Goal: Check status: Check status

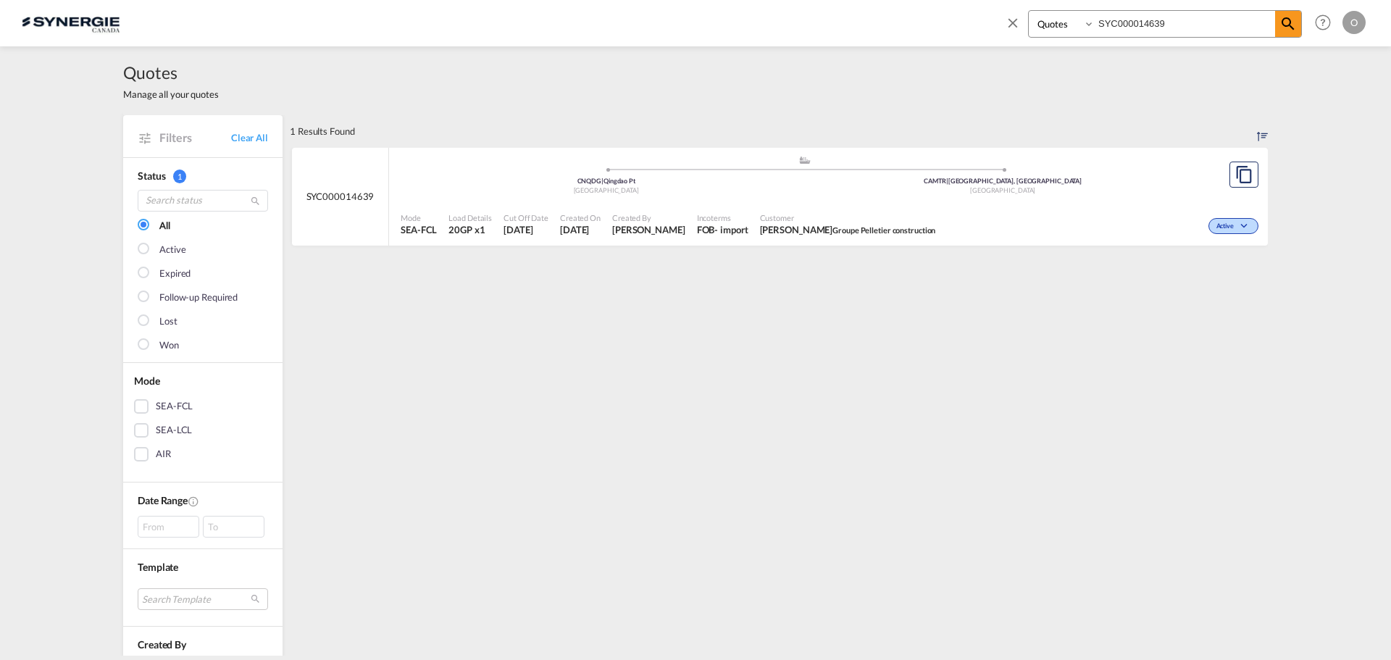
select select "Quotes"
drag, startPoint x: 1173, startPoint y: 29, endPoint x: 1003, endPoint y: 29, distance: 170.2
click at [1003, 29] on div "Bookings Quotes Enquiries SYC000014639 Help Resources Product Release O My Prof…" at bounding box center [1182, 22] width 373 height 45
paste input "57"
type input "SYC000014579"
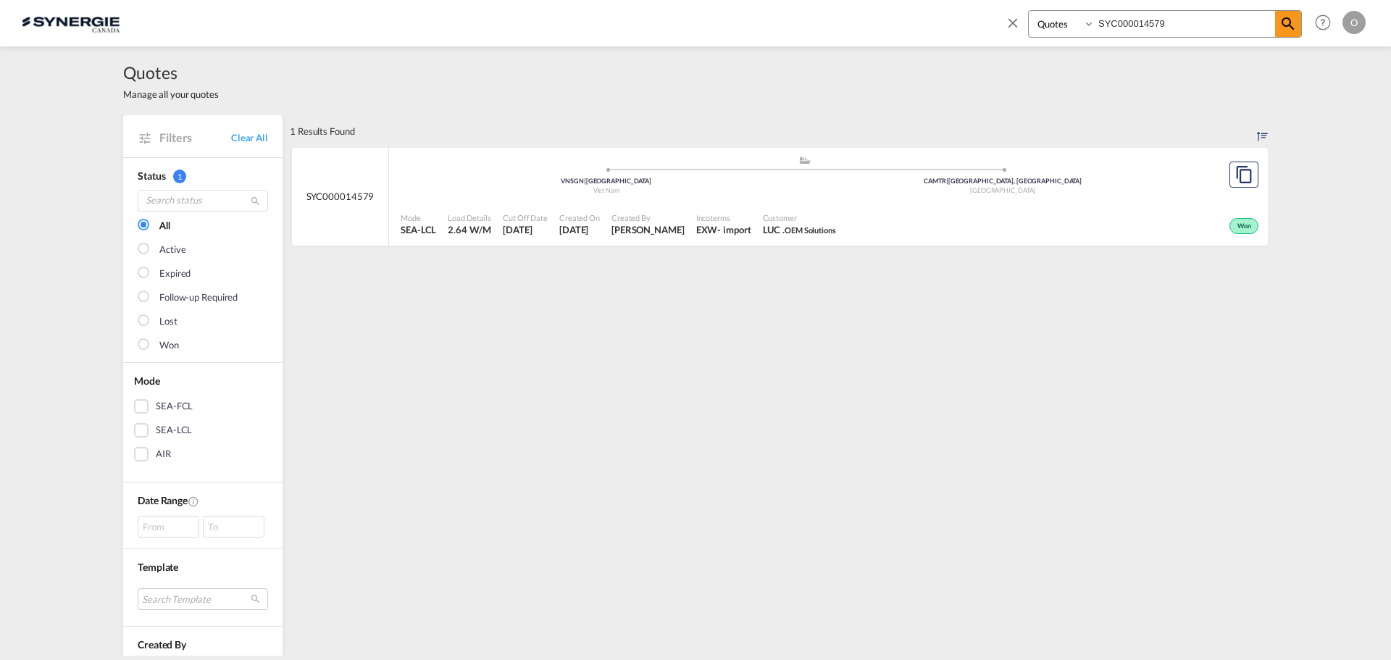
click at [742, 224] on div "- import" at bounding box center [733, 229] width 33 height 13
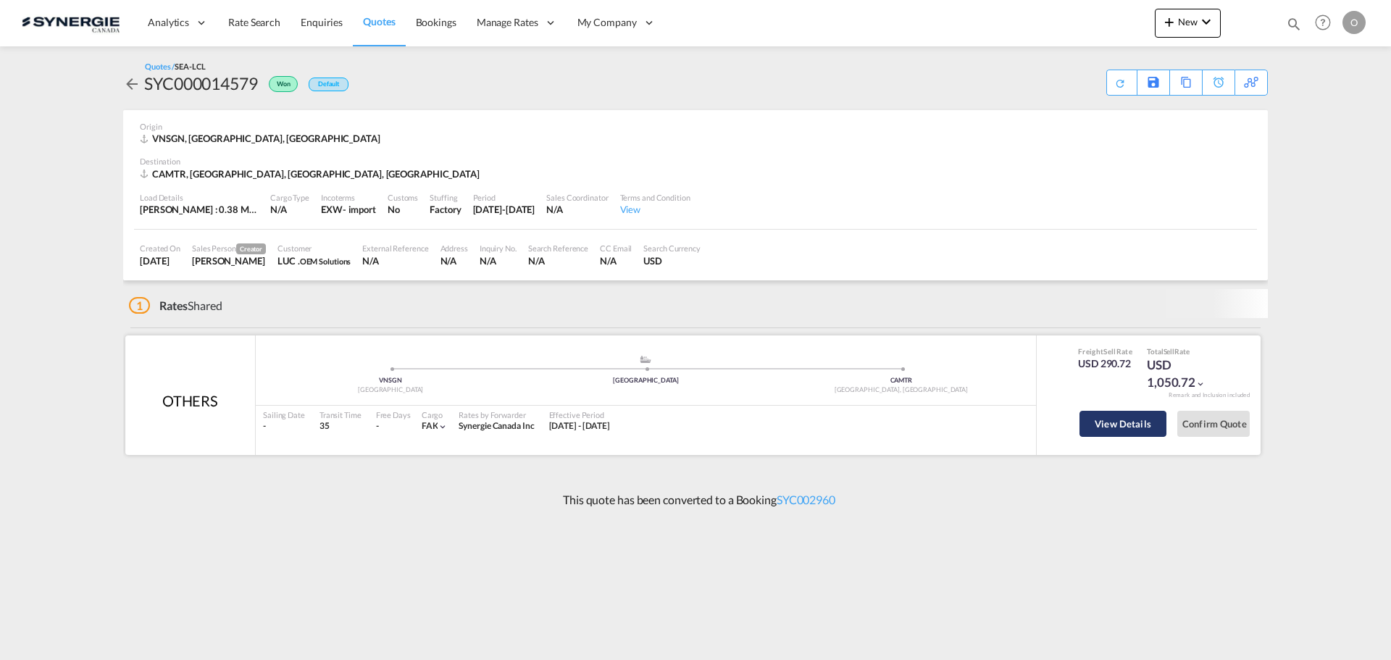
click at [1129, 429] on button "View Details" at bounding box center [1122, 424] width 87 height 26
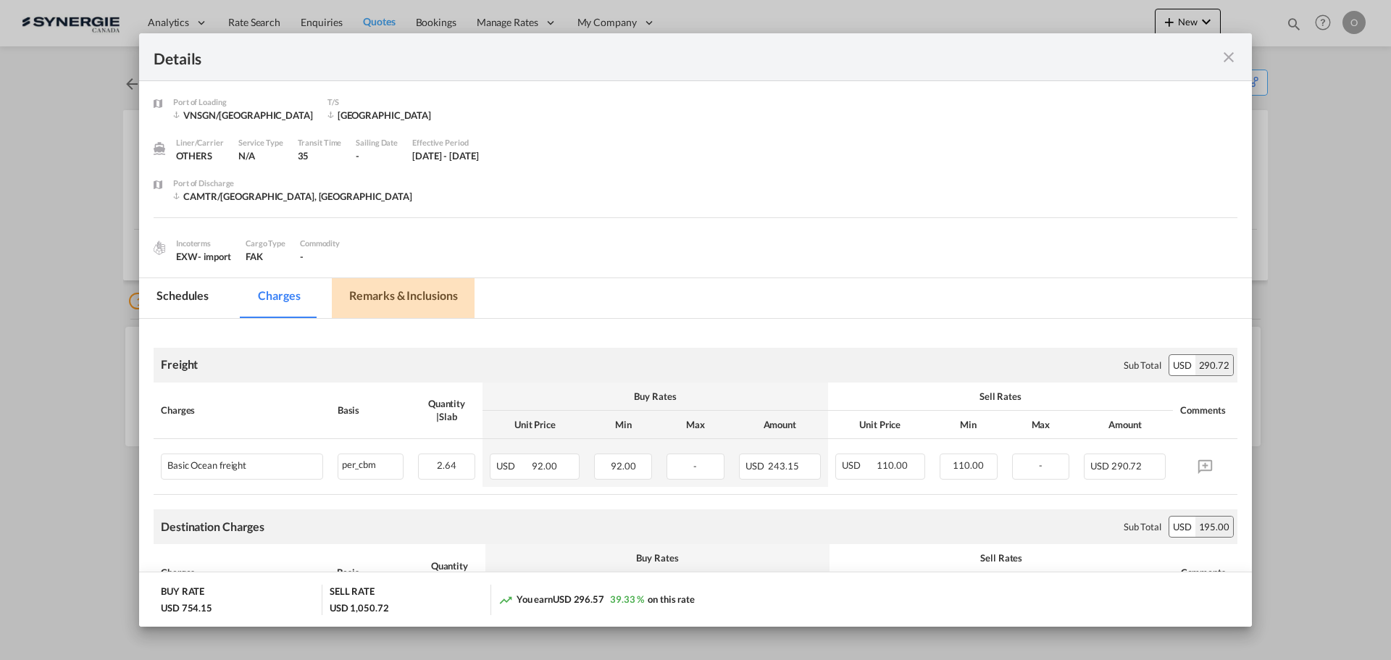
click at [467, 290] on md-tab-item "Remarks & Inclusions" at bounding box center [403, 298] width 143 height 40
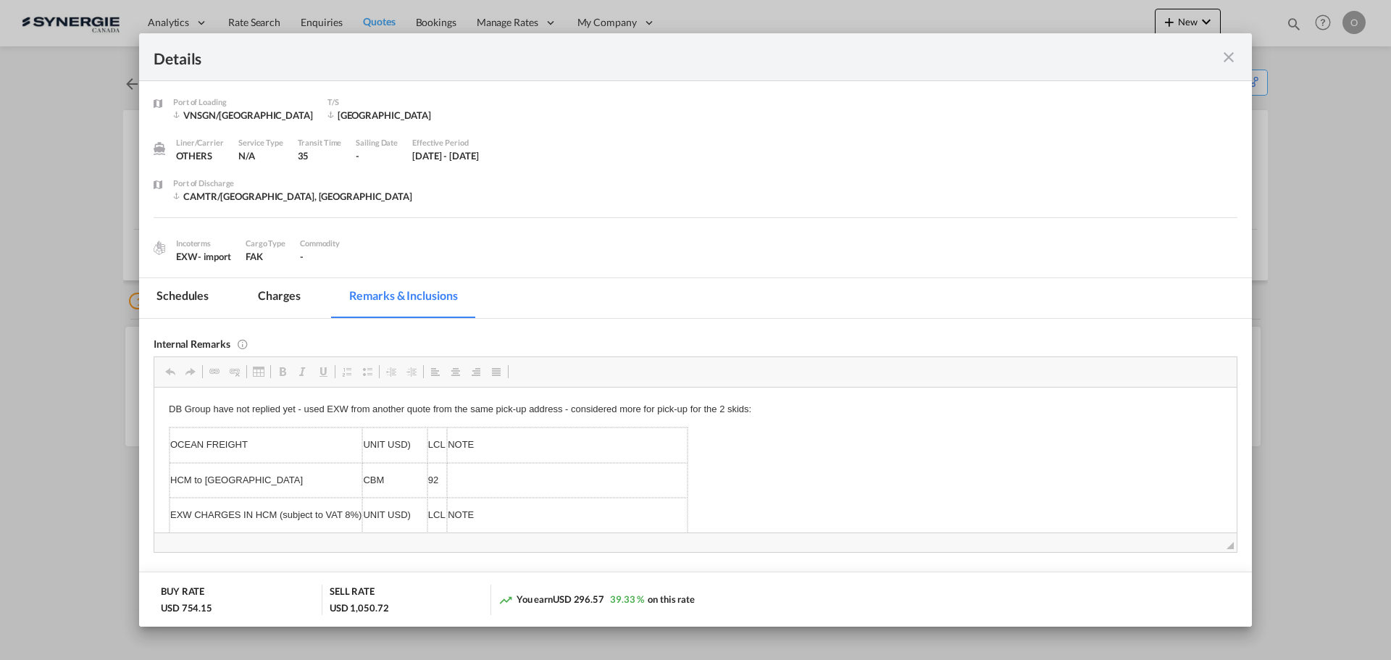
click at [266, 298] on md-tab-item "Charges" at bounding box center [279, 298] width 77 height 40
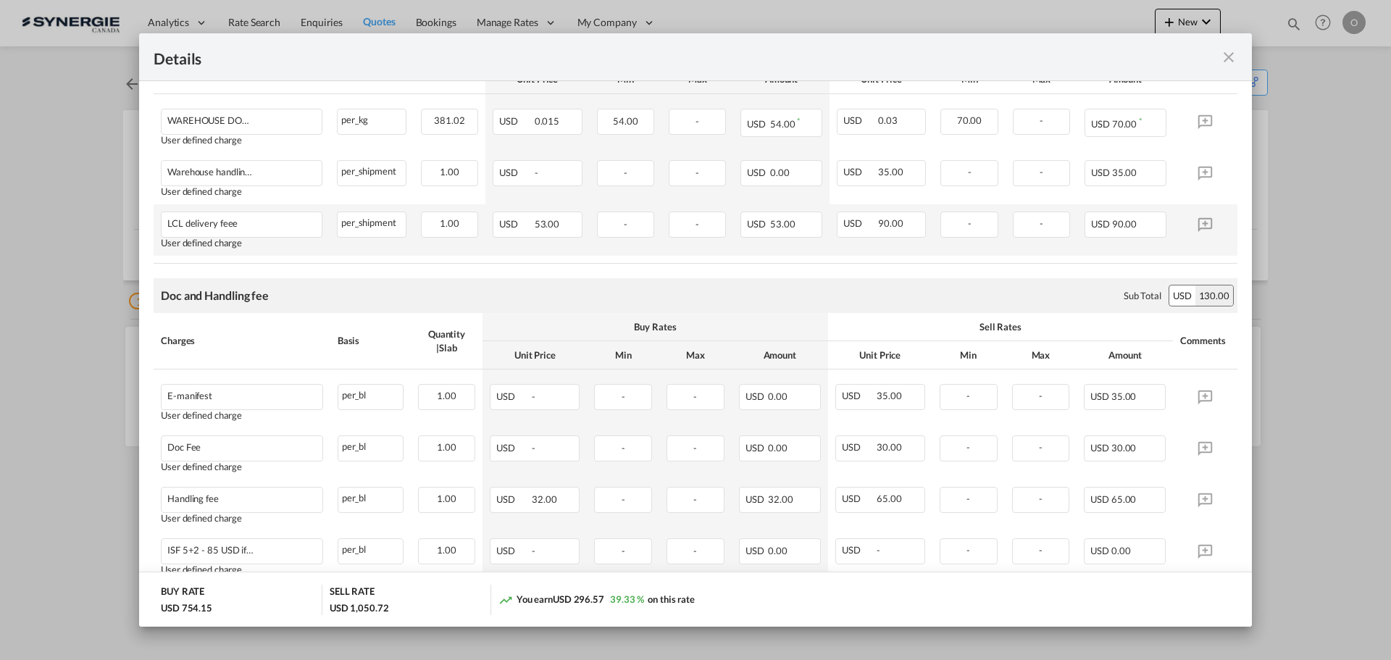
scroll to position [724, 0]
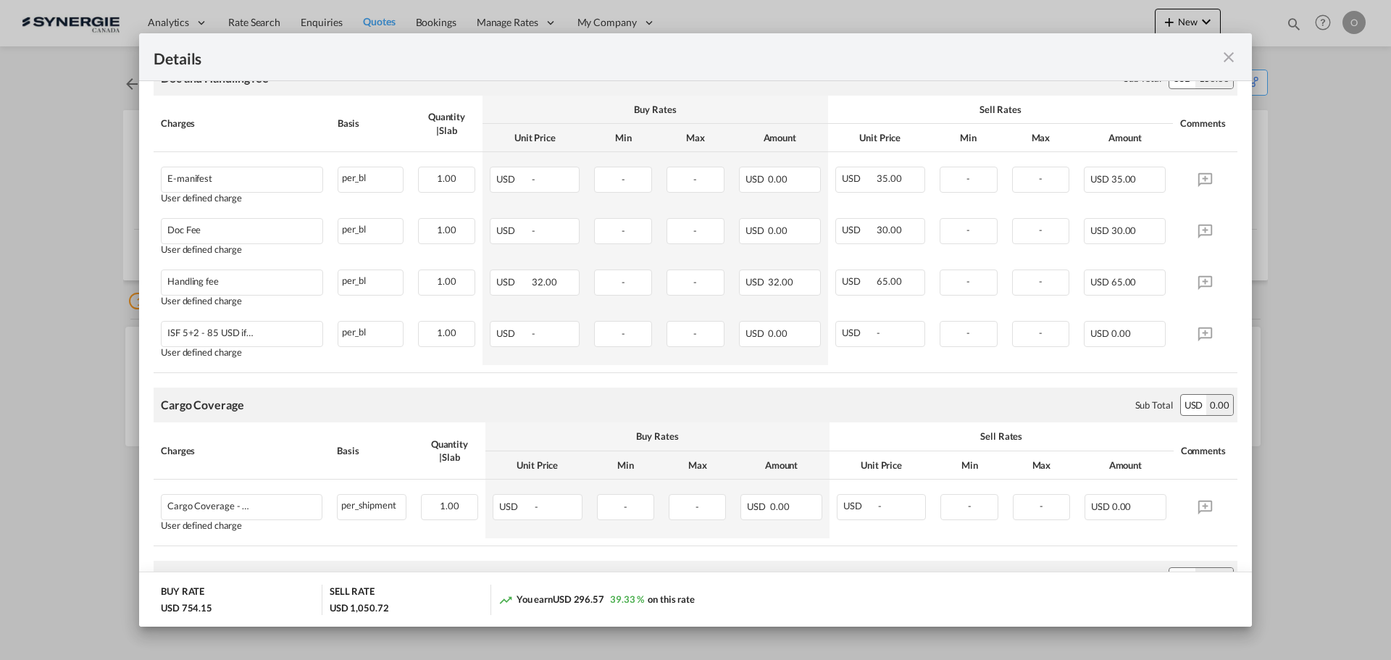
click at [1230, 57] on md-icon "icon-close fg-AAA8AD m-0 cursor" at bounding box center [1228, 57] width 17 height 17
